Goal: Contribute content: Add original content to the website for others to see

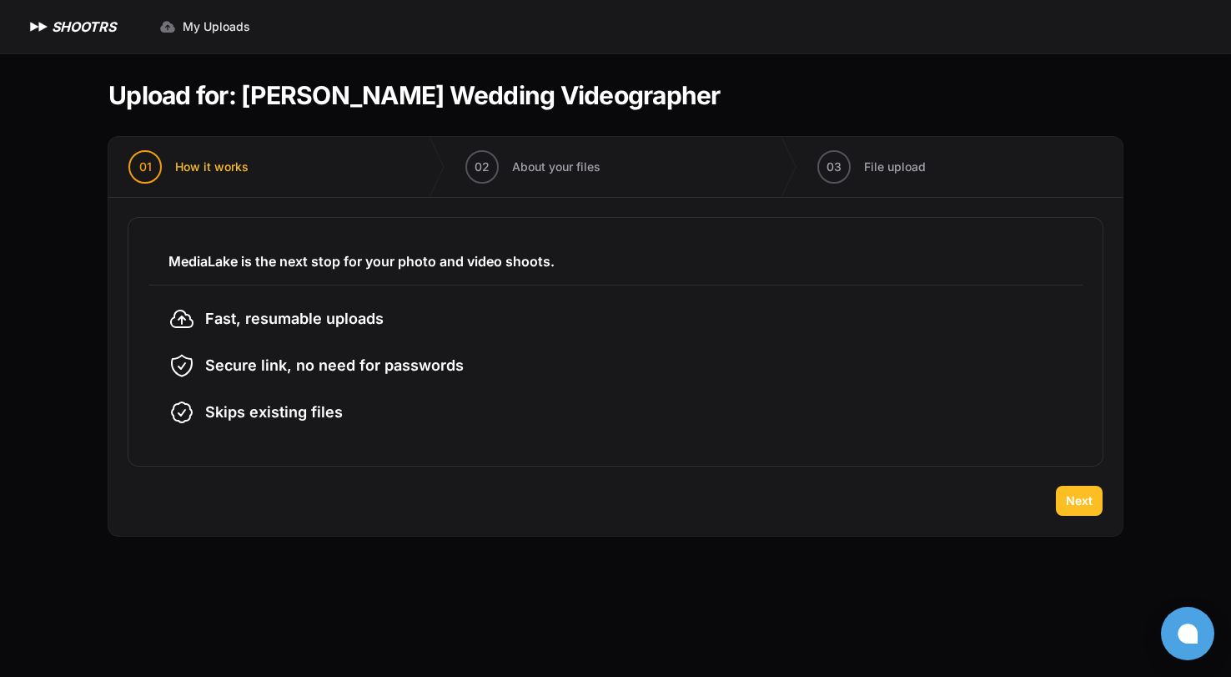
click at [1075, 496] on span "Next" at bounding box center [1079, 500] width 27 height 17
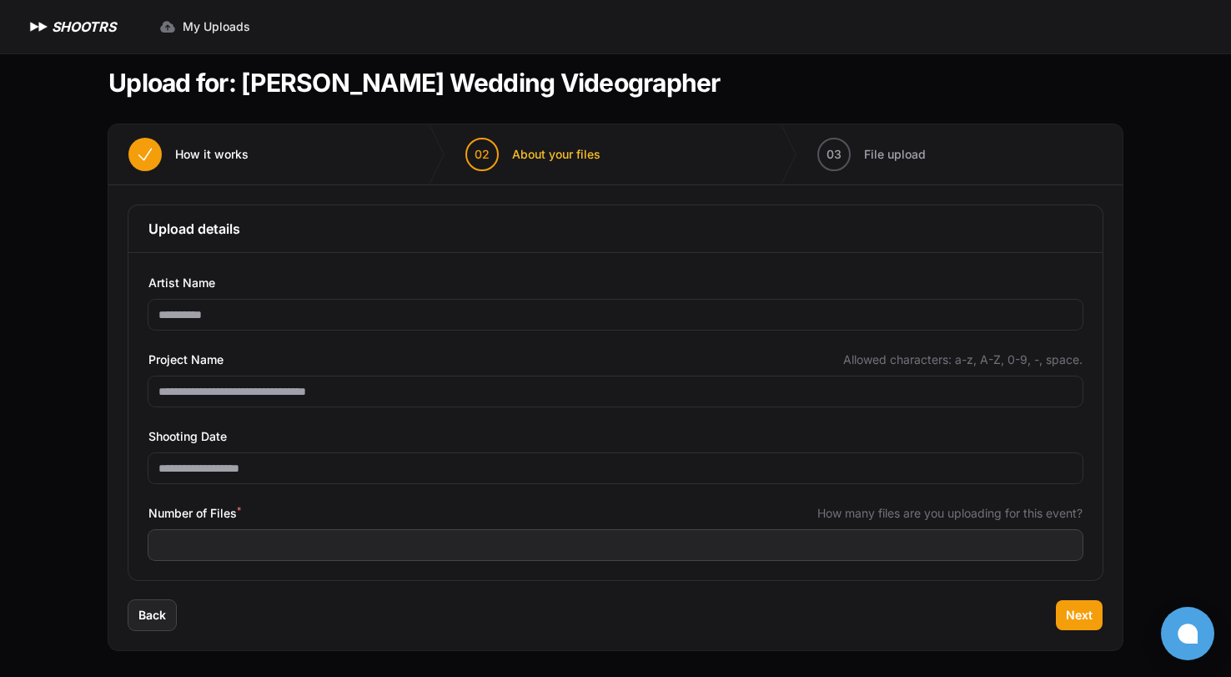
scroll to position [13, 0]
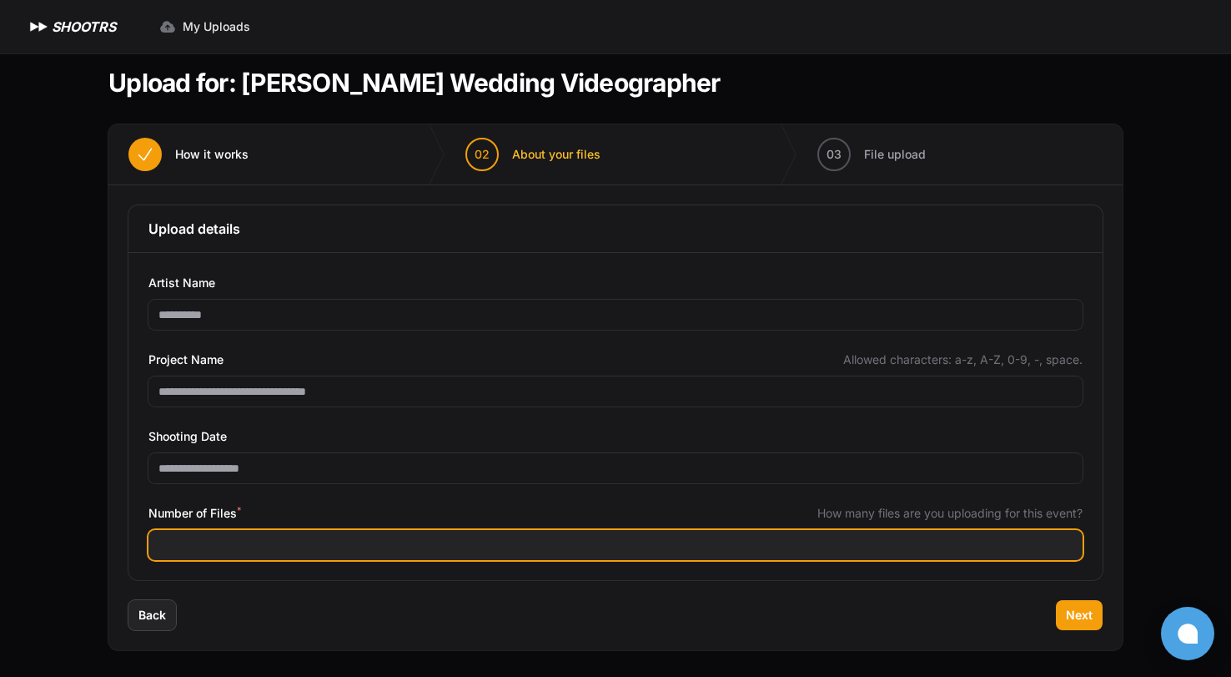
click at [309, 534] on input "Number of Files *" at bounding box center [616, 545] width 934 height 30
type input "***"
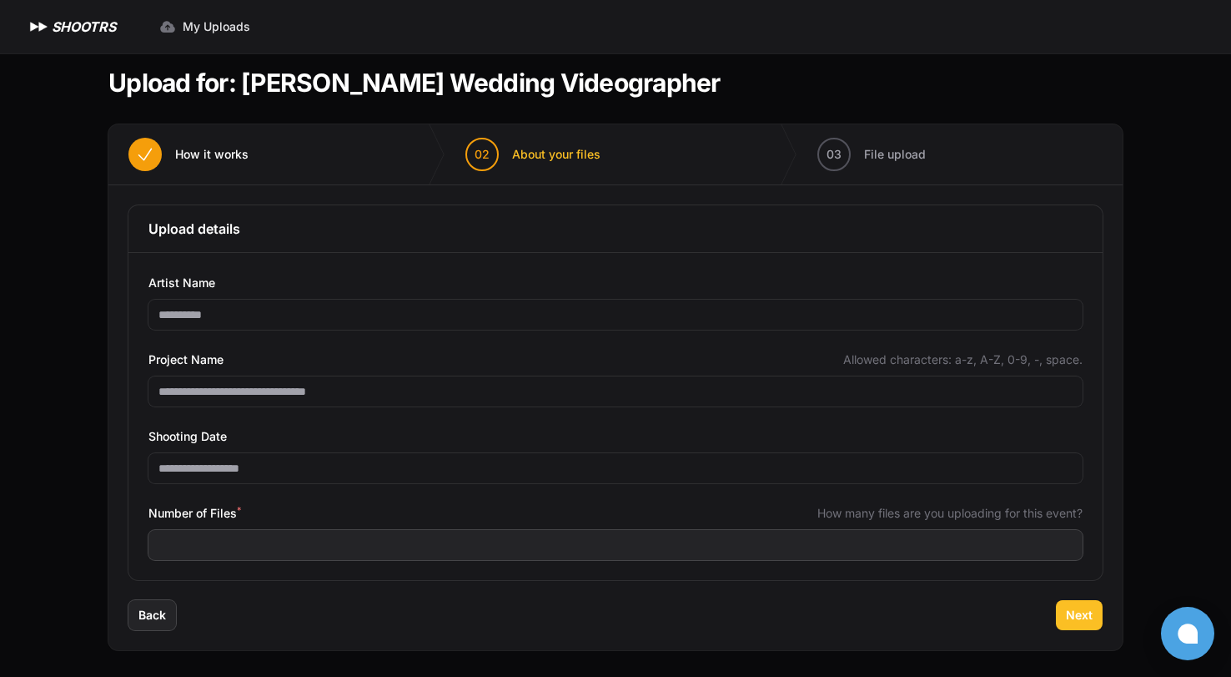
click at [1070, 617] on span "Next" at bounding box center [1079, 615] width 27 height 17
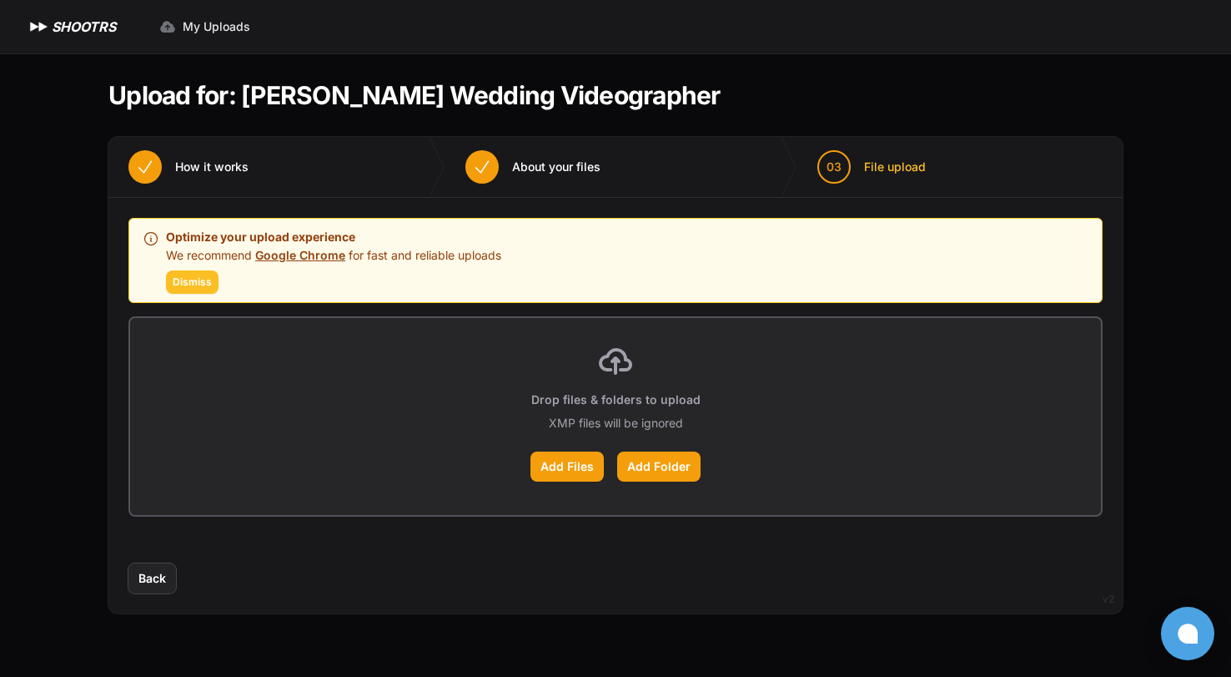
click at [184, 277] on span "Dismiss" at bounding box center [192, 281] width 39 height 13
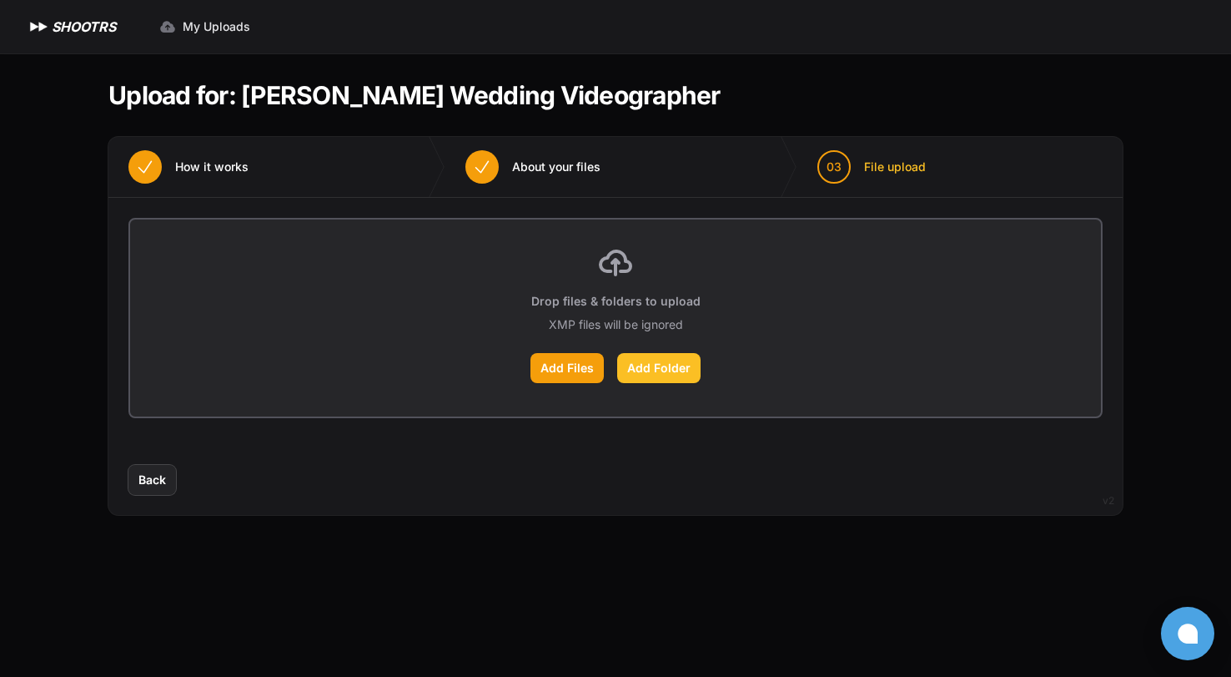
click at [674, 366] on label "Add Folder" at bounding box center [658, 368] width 83 height 30
click at [0, 0] on input "Add Folder" at bounding box center [0, 0] width 0 height 0
